Goal: Navigation & Orientation: Find specific page/section

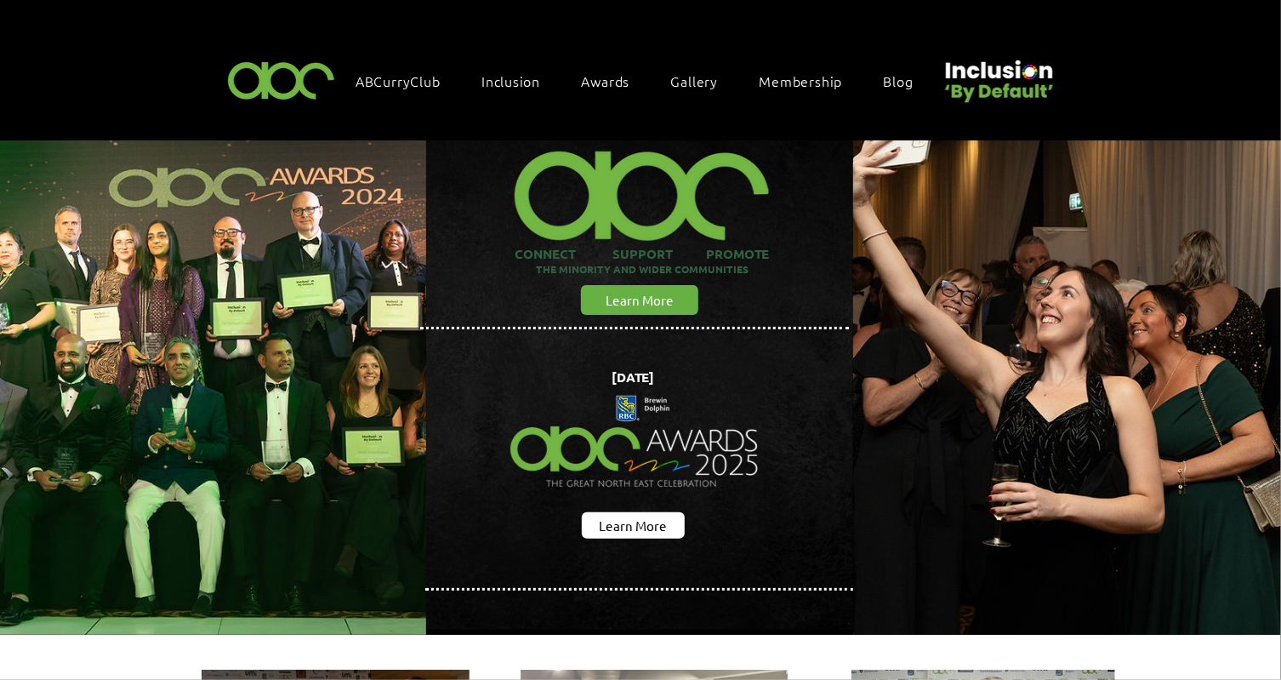
click at [658, 421] on img "main content" at bounding box center [635, 442] width 280 height 157
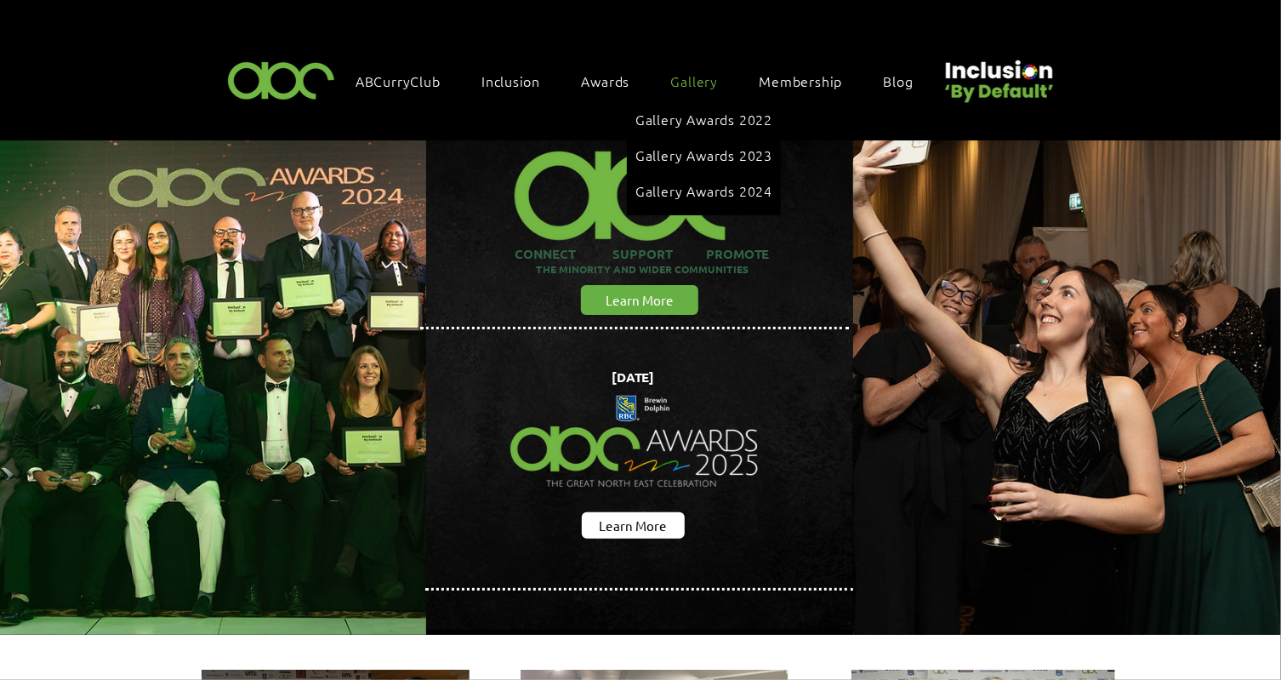
click at [710, 75] on span "Gallery" at bounding box center [695, 80] width 48 height 19
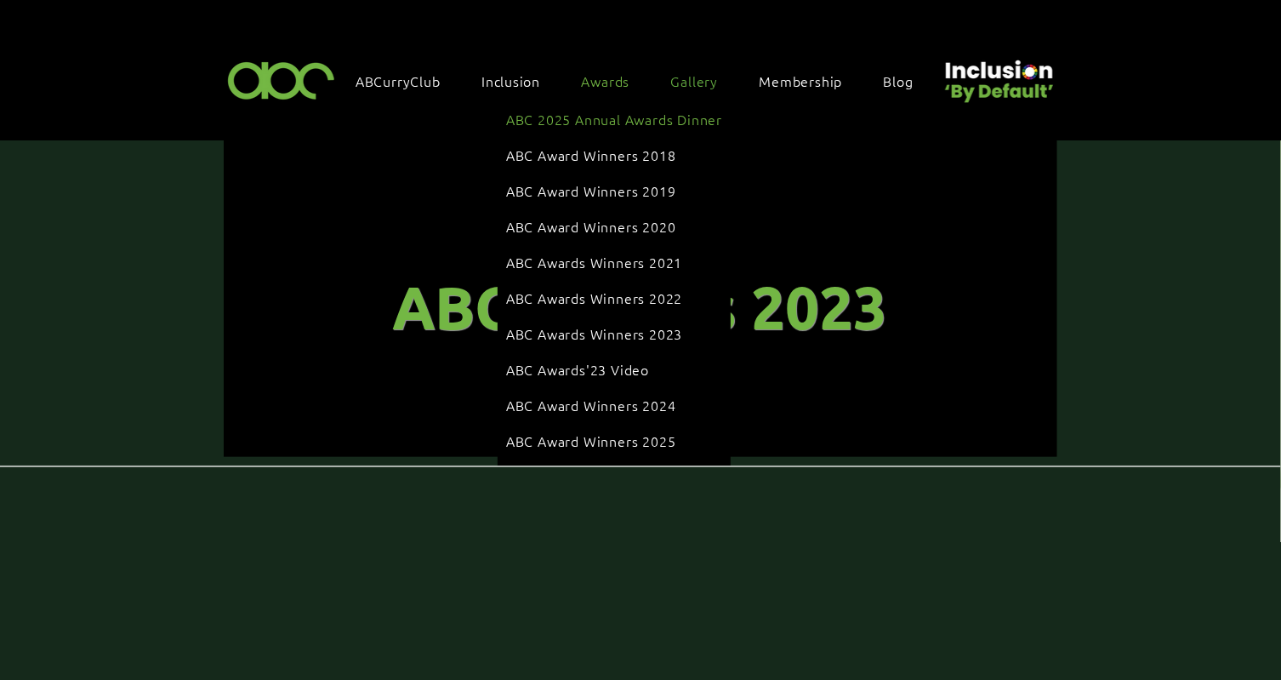
click at [624, 112] on span "ABC 2025 Annual Awards Dinner" at bounding box center [614, 119] width 216 height 19
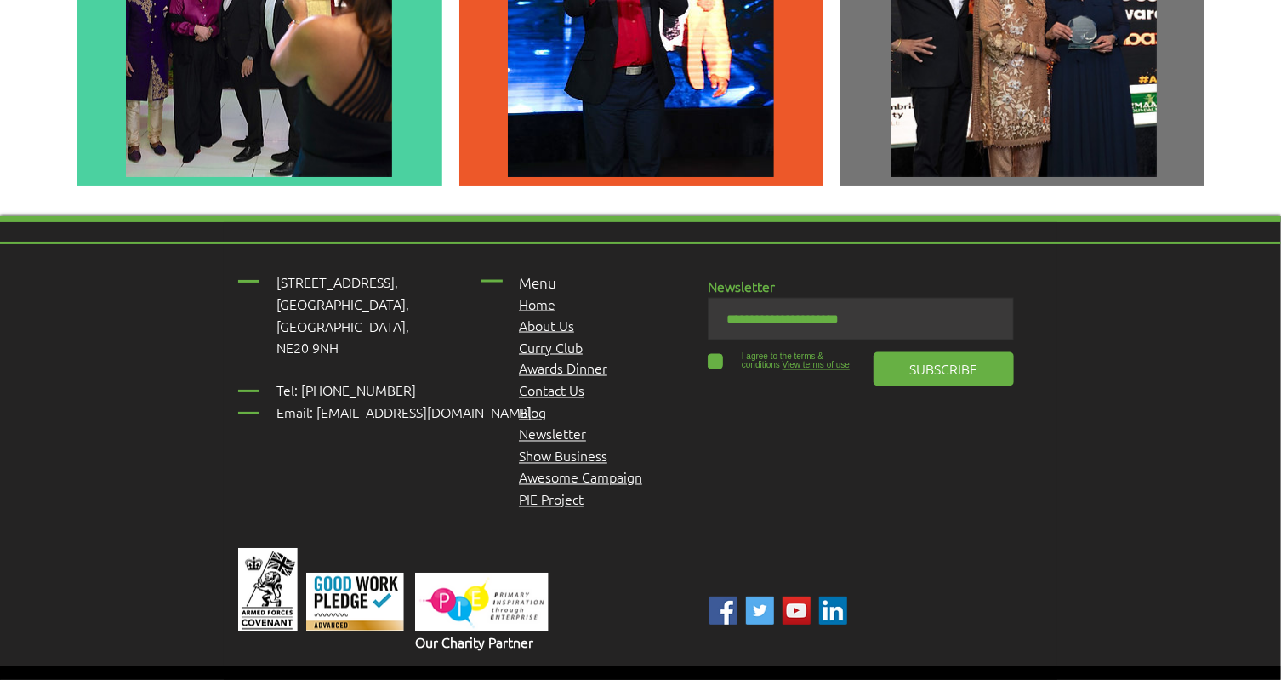
scroll to position [4960, 0]
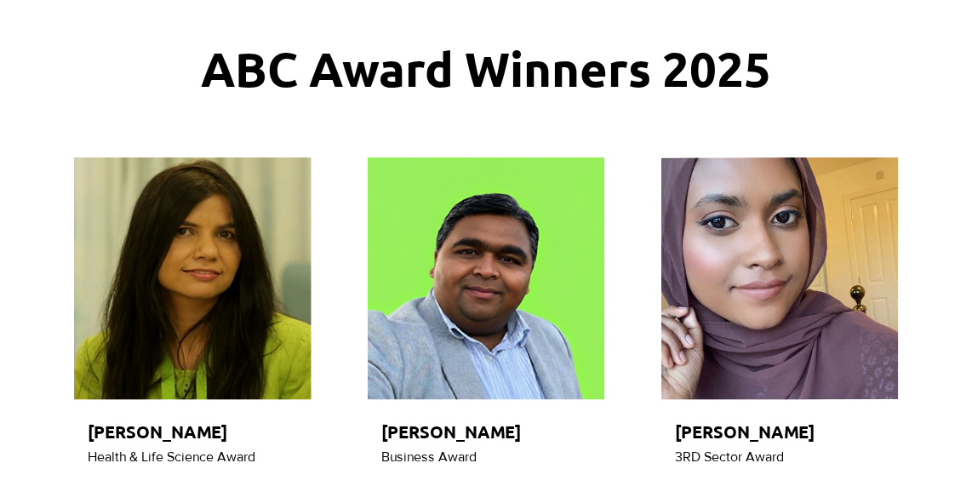
scroll to position [231, 0]
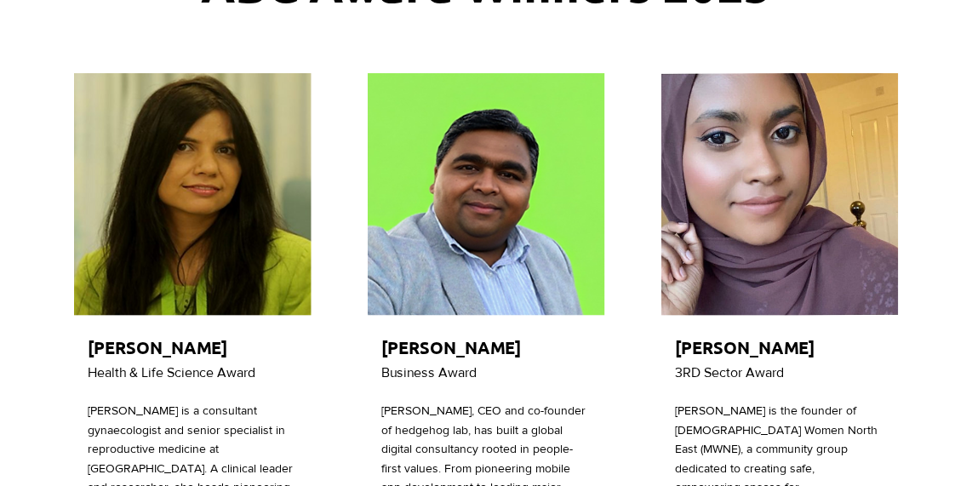
drag, startPoint x: 207, startPoint y: 258, endPoint x: 80, endPoint y: 272, distance: 127.6
click at [80, 272] on img "main content" at bounding box center [192, 194] width 237 height 243
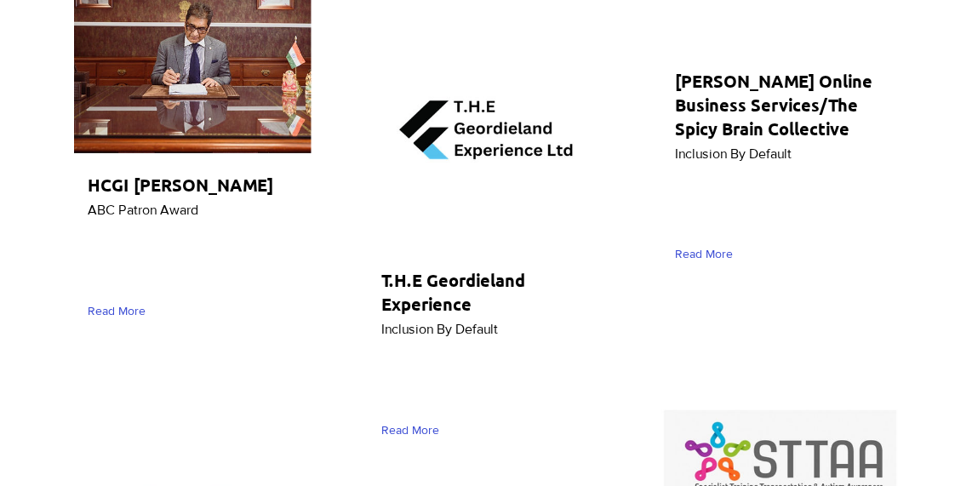
scroll to position [2243, 0]
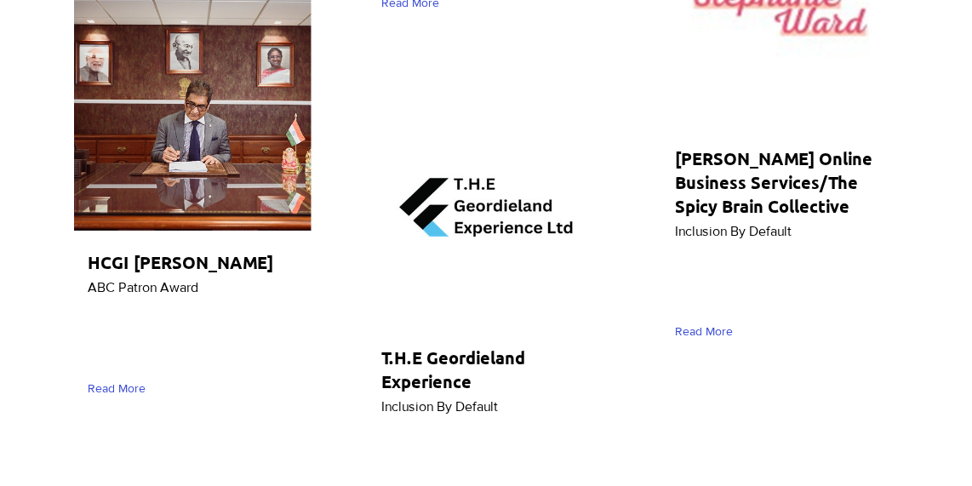
drag, startPoint x: 57, startPoint y: 128, endPoint x: 37, endPoint y: 129, distance: 20.5
drag, startPoint x: 35, startPoint y: 90, endPoint x: 135, endPoint y: 8, distance: 130.0
